Goal: Contribute content: Contribute content

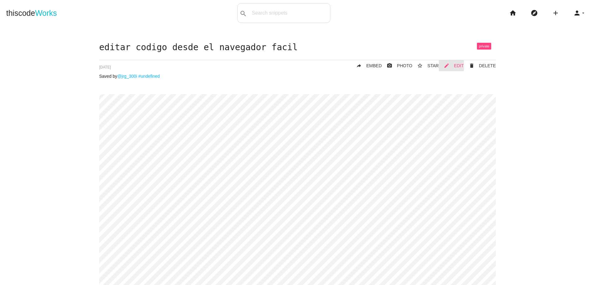
click at [459, 63] on link "mode_edit EDIT" at bounding box center [451, 65] width 25 height 11
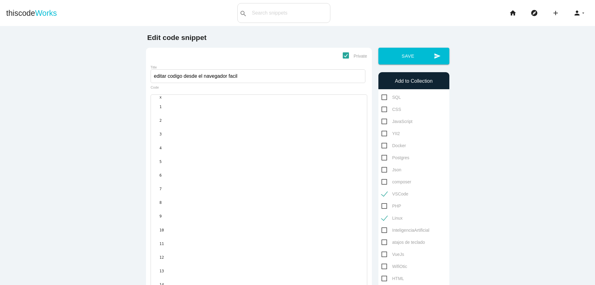
scroll to position [2, 0]
type textarea "clave"
drag, startPoint x: 181, startPoint y: 157, endPoint x: 198, endPoint y: 157, distance: 17.0
click at [198, 262] on pre "password : clave" at bounding box center [262, 263] width 207 height 3
type textarea "jrg_300i"
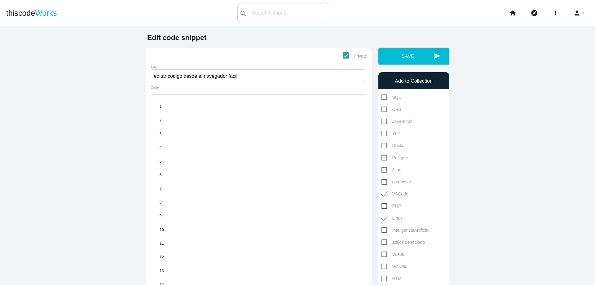
drag, startPoint x: 180, startPoint y: 142, endPoint x: 199, endPoint y: 141, distance: 19.0
click at [199, 221] on pre "#password:jrg_300i" at bounding box center [262, 222] width 207 height 3
paste textarea
drag, startPoint x: 173, startPoint y: 136, endPoint x: 192, endPoint y: 136, distance: 19.2
click at [192, 208] on pre "#auth:jrg_300i" at bounding box center [262, 209] width 207 height 3
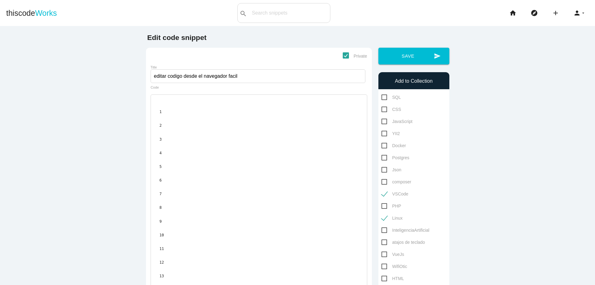
scroll to position [2, 16]
type textarea "username"
click at [412, 58] on button "send Save" at bounding box center [413, 56] width 71 height 17
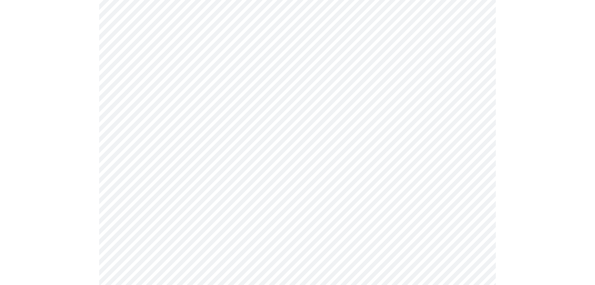
scroll to position [24, 0]
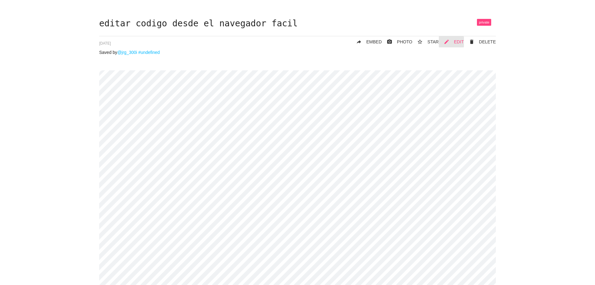
click at [459, 41] on span "EDIT" at bounding box center [459, 41] width 10 height 5
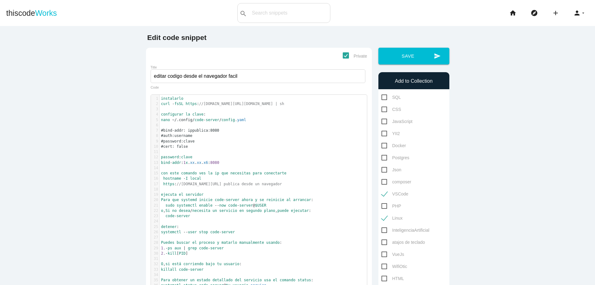
scroll to position [2, 0]
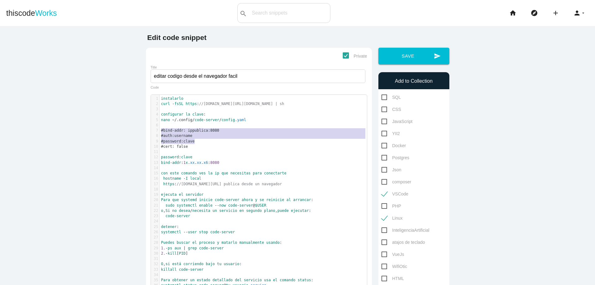
type textarea "#bind-addr: ippublica:8080 #auth:username #password:clave #cert: false"
drag, startPoint x: 158, startPoint y: 131, endPoint x: 204, endPoint y: 144, distance: 48.4
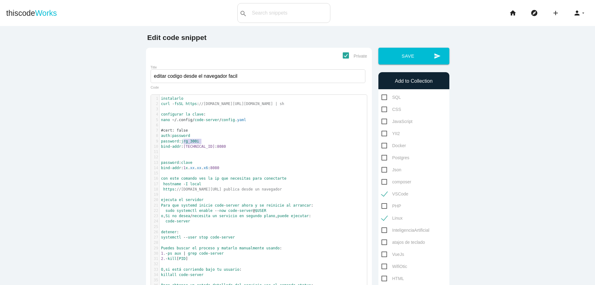
drag, startPoint x: 181, startPoint y: 143, endPoint x: 207, endPoint y: 140, distance: 25.9
click at [207, 140] on pre "password : jrg_300i" at bounding box center [265, 141] width 212 height 5
type textarea "clave"
type textarea "password: clave"
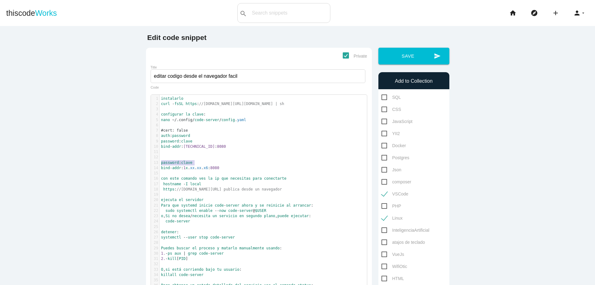
drag, startPoint x: 159, startPoint y: 164, endPoint x: 199, endPoint y: 165, distance: 39.3
click at [199, 165] on pre "password : clave" at bounding box center [265, 162] width 212 height 5
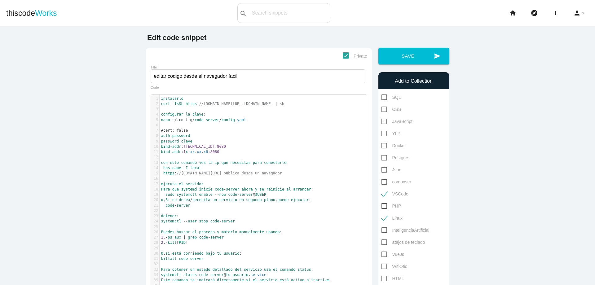
type textarea "bind-addr: 172.31.90.56:8080"
type textarea "bind-addr: 1x.xx.xx.x6:8080"
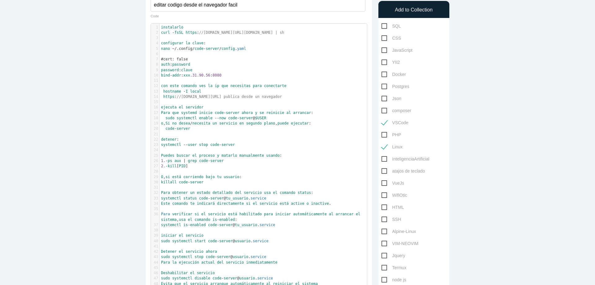
scroll to position [2, 0]
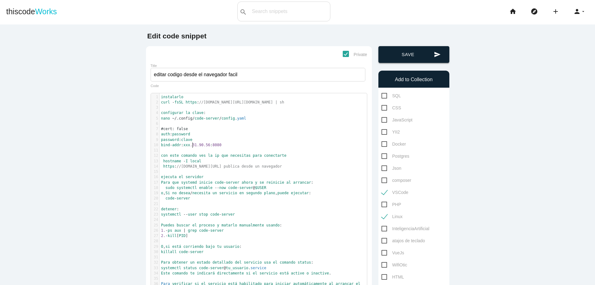
type textarea "xxx"
click at [408, 53] on button "send Save" at bounding box center [413, 54] width 71 height 17
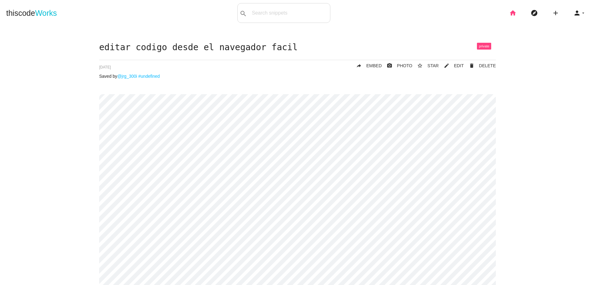
click at [509, 16] on icon "home" at bounding box center [512, 13] width 7 height 20
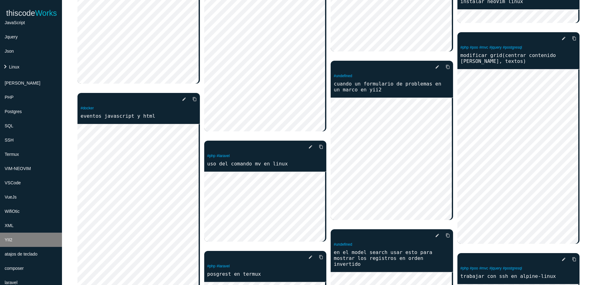
scroll to position [186, 0]
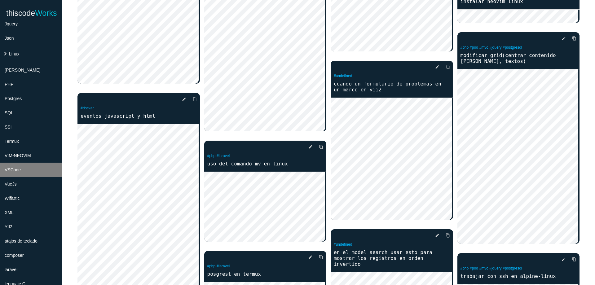
click at [41, 168] on li "VSCode" at bounding box center [31, 170] width 62 height 14
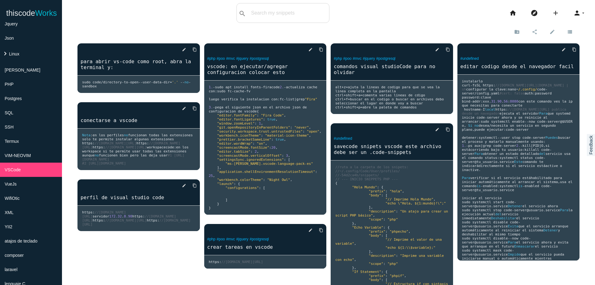
click at [555, 14] on li "add code Snippet link Link" at bounding box center [557, 13] width 21 height 20
click at [552, 14] on icon "add" at bounding box center [555, 13] width 7 height 20
click at [557, 12] on link "code Snippet" at bounding box center [568, 10] width 43 height 15
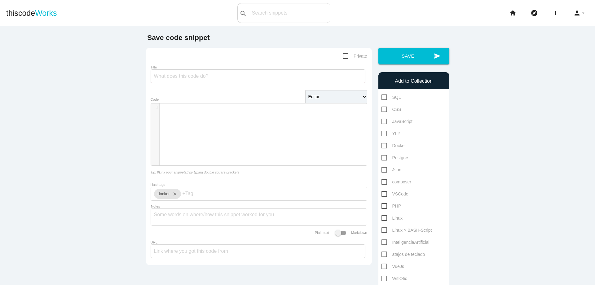
click at [234, 77] on input "Title" at bounding box center [258, 76] width 215 height 14
click at [173, 77] on input "la carpera.vscode" at bounding box center [258, 76] width 215 height 14
type input "la carpera .vscode"
click at [210, 112] on div "​ x 1 ​" at bounding box center [263, 138] width 225 height 71
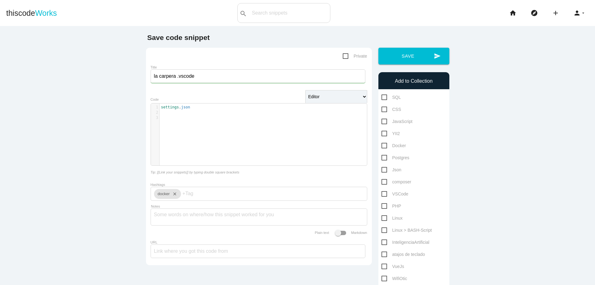
paste textarea "settings.json"
type textarea "settings.json"
click at [229, 130] on div "x 1 settings . json 2 ​ 3 ​" at bounding box center [263, 138] width 225 height 71
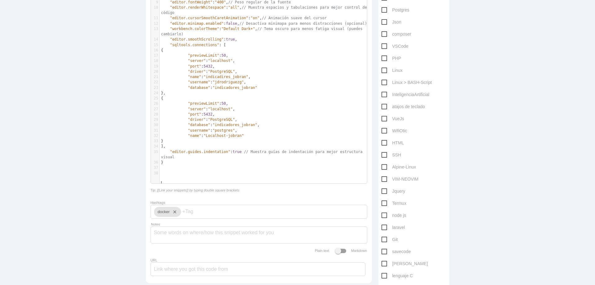
scroll to position [132, 0]
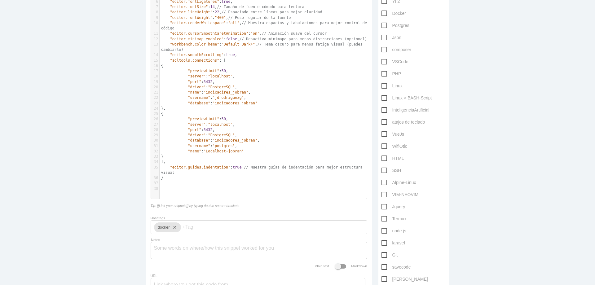
click at [579, 157] on main "Save code snippet Private Title la carpera .vscode Editor HTML Editor Javascrip…" at bounding box center [297, 125] width 595 height 463
click at [384, 63] on span "VSCode" at bounding box center [394, 62] width 27 height 8
click at [384, 62] on input "VSCode" at bounding box center [383, 60] width 4 height 4
checkbox input "true"
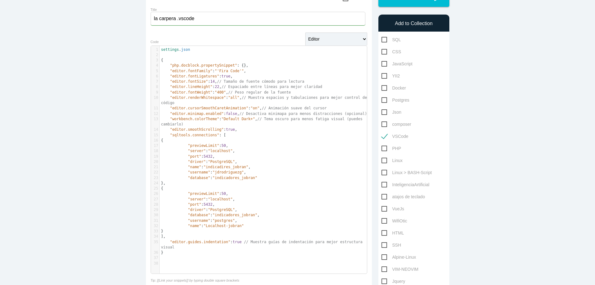
scroll to position [24, 0]
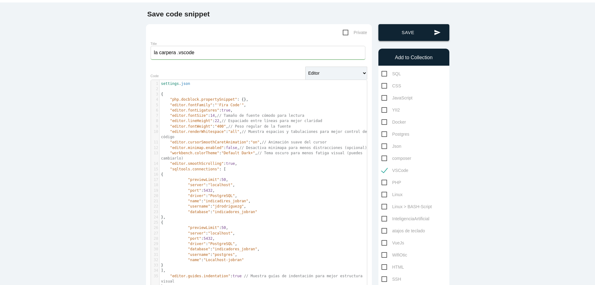
click at [408, 36] on button "send Save" at bounding box center [413, 32] width 71 height 17
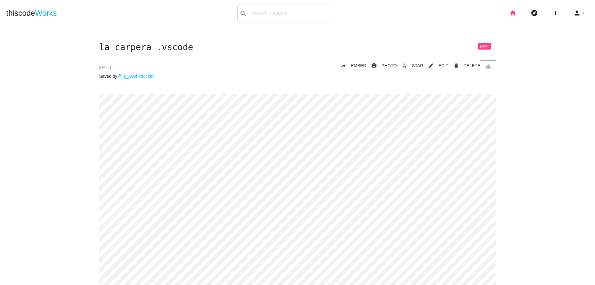
click at [509, 13] on icon "home" at bounding box center [512, 13] width 7 height 20
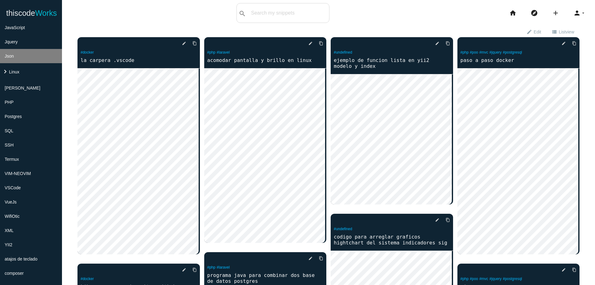
scroll to position [186, 0]
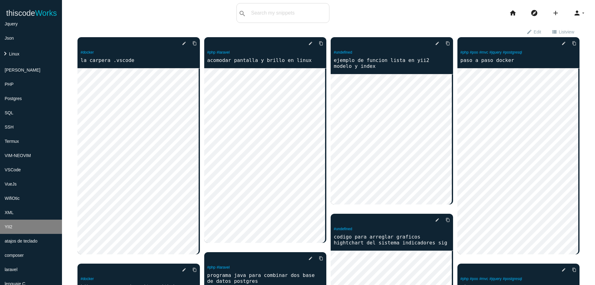
click at [34, 223] on li "YII2" at bounding box center [31, 227] width 62 height 14
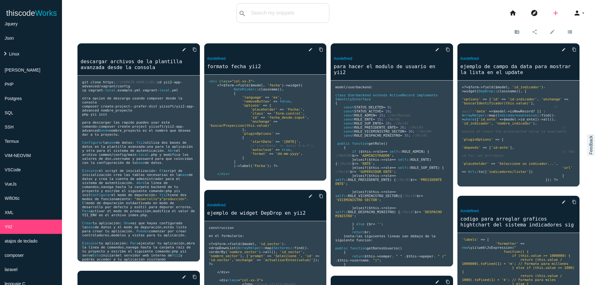
click at [553, 14] on icon "add" at bounding box center [555, 13] width 7 height 20
click at [553, 14] on icon "code" at bounding box center [555, 10] width 7 height 7
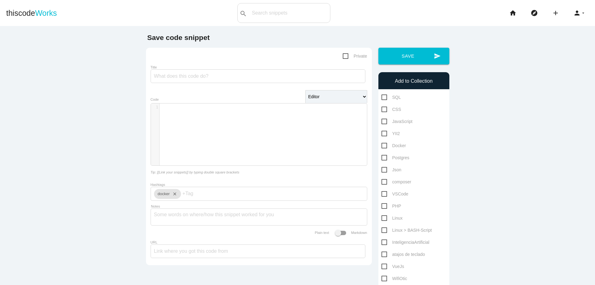
click at [343, 55] on span "Private" at bounding box center [355, 56] width 24 height 8
click at [343, 55] on input "Private" at bounding box center [345, 54] width 4 height 4
checkbox input "true"
click at [308, 148] on div "​ x 1 ​" at bounding box center [263, 138] width 225 height 71
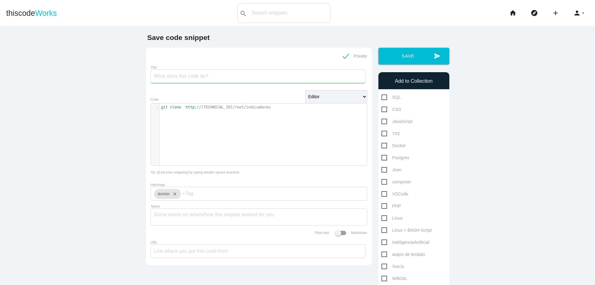
click at [260, 74] on input "Title" at bounding box center [258, 76] width 215 height 14
type input "bajar un proyecto de otic este es de yii2"
click at [381, 132] on span "YII2" at bounding box center [390, 134] width 19 height 8
click at [381, 132] on input "YII2" at bounding box center [383, 132] width 4 height 4
checkbox input "true"
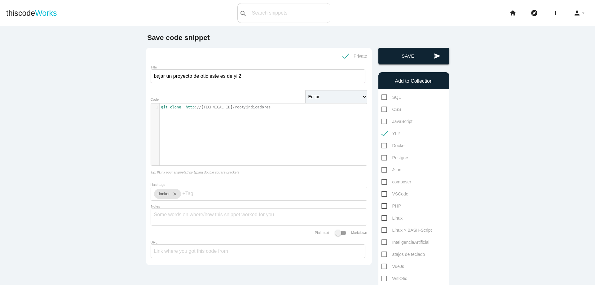
click at [422, 59] on button "send Save" at bounding box center [413, 56] width 71 height 17
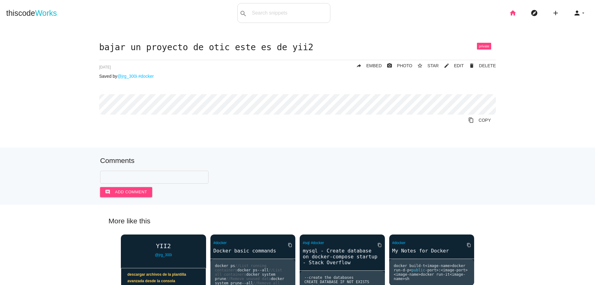
click at [511, 11] on icon "home" at bounding box center [512, 13] width 7 height 20
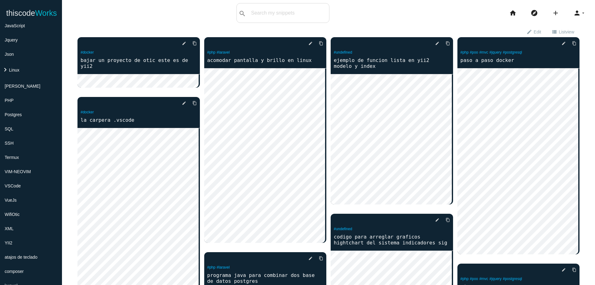
scroll to position [186, 0]
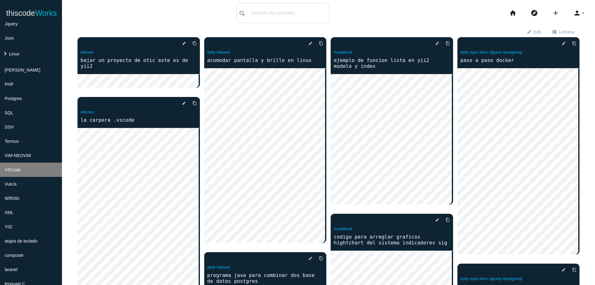
click at [39, 170] on li "VSCode" at bounding box center [31, 170] width 62 height 14
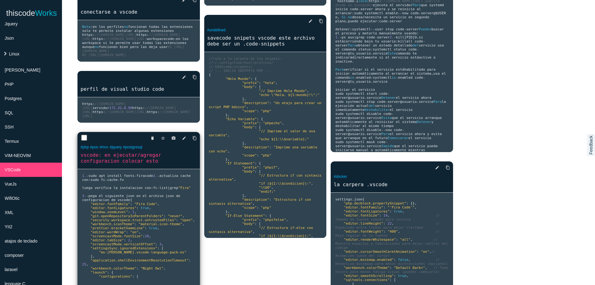
scroll to position [111, 0]
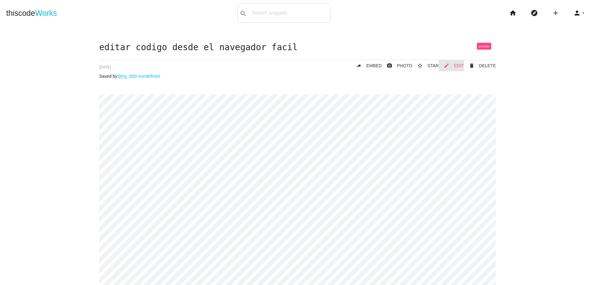
click at [452, 67] on link "mode_edit EDIT" at bounding box center [451, 65] width 25 height 11
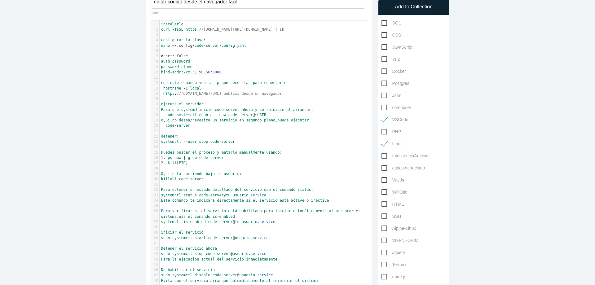
scroll to position [2, 0]
drag, startPoint x: 251, startPoint y: 116, endPoint x: 267, endPoint y: 116, distance: 16.4
click at [267, 116] on pre "sudo systemctl enable -- now code - server @ $USER" at bounding box center [265, 114] width 212 height 5
type textarea "​@$USER"
click at [246, 196] on span "systemctl status code - server @ tu_usuario . service" at bounding box center [213, 195] width 105 height 4
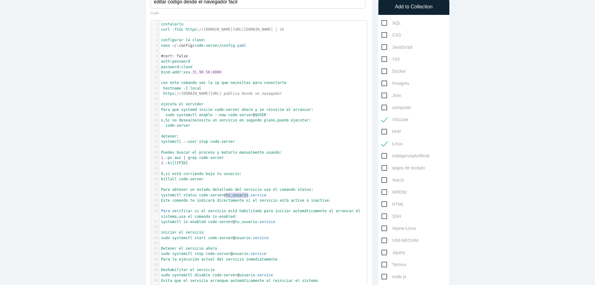
type textarea "@tu_usuario"
paste textarea
type textarea "@tu_usuario"
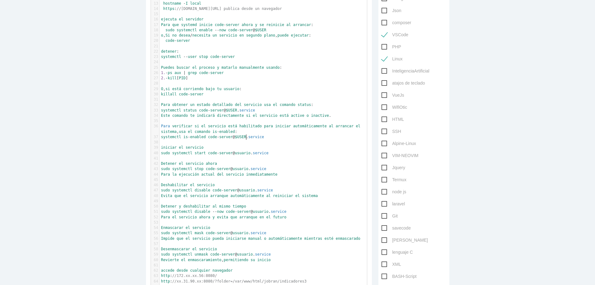
scroll to position [159, 0]
click at [253, 191] on span "sudo systemctl disable code - server @ usuario . service" at bounding box center [217, 190] width 112 height 4
type textarea "@usuario"
paste textarea
type textarea "@usuario"
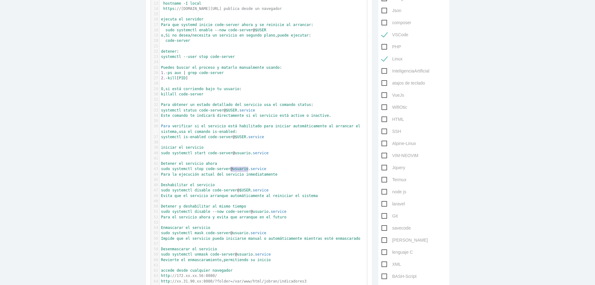
paste textarea
type textarea "@usuario"
paste textarea
type textarea "@usuario"
paste textarea
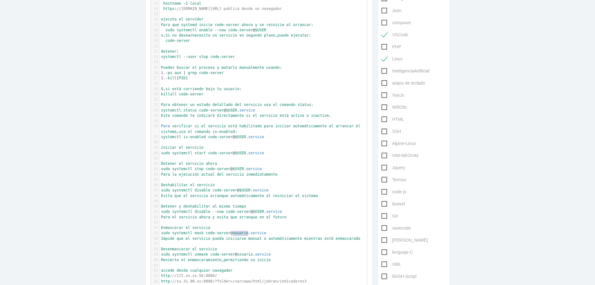
type textarea "@usuario"
paste textarea
type textarea "@usuario"
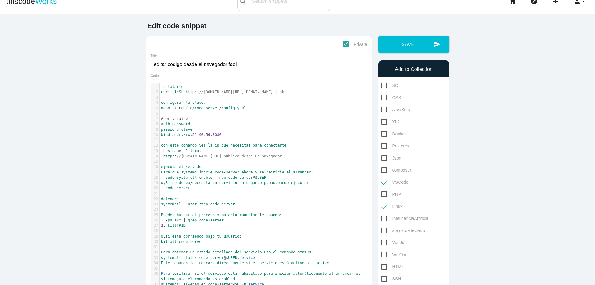
scroll to position [0, 0]
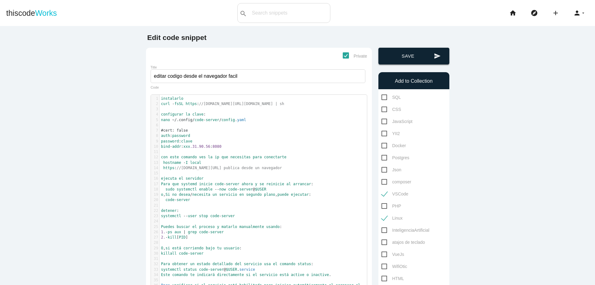
click at [419, 55] on button "send Save" at bounding box center [413, 56] width 71 height 17
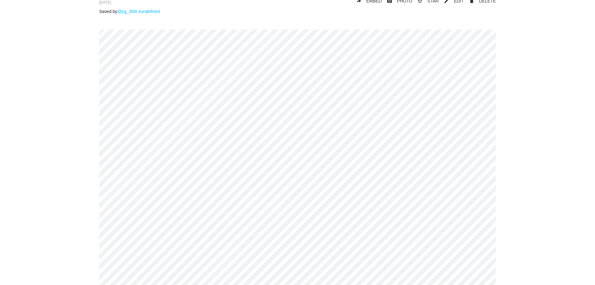
scroll to position [3, 0]
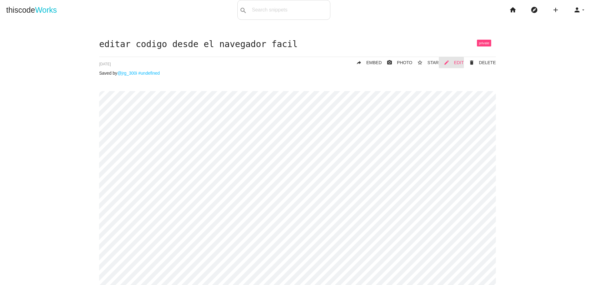
click at [455, 62] on span "EDIT" at bounding box center [459, 62] width 10 height 5
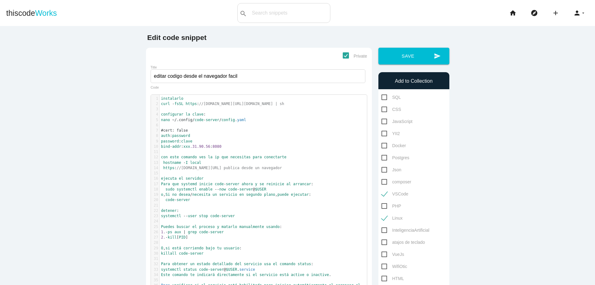
scroll to position [2, 0]
click at [182, 173] on pre "​" at bounding box center [265, 173] width 212 height 5
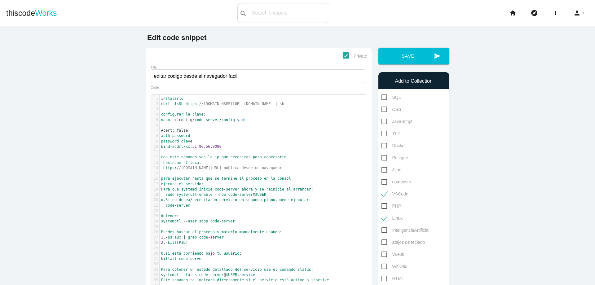
scroll to position [2, 98]
type textarea "para ejecutar hasta que se termine el proceso en la consola:"
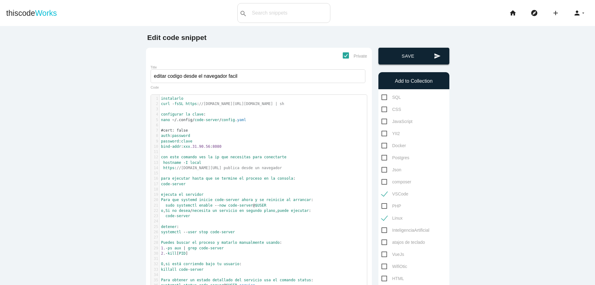
click at [400, 62] on button "send Save" at bounding box center [413, 56] width 71 height 17
